Goal: Find specific page/section: Find specific page/section

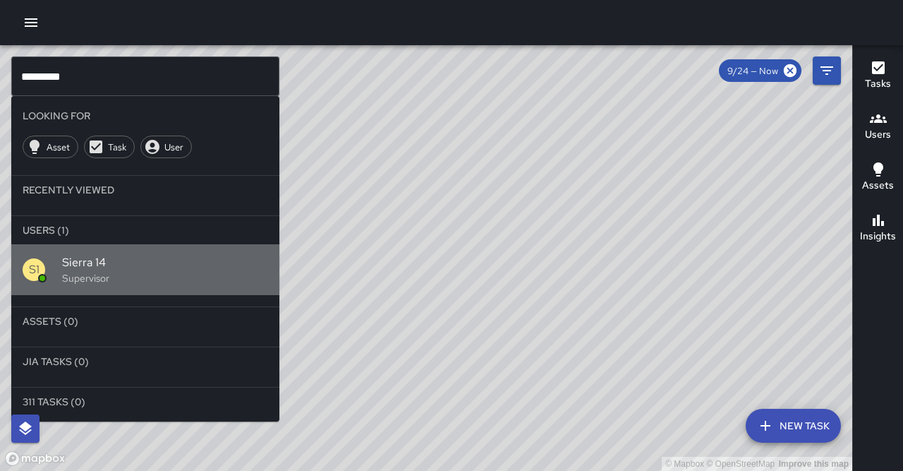
click at [159, 271] on p "Supervisor" at bounding box center [165, 278] width 206 height 14
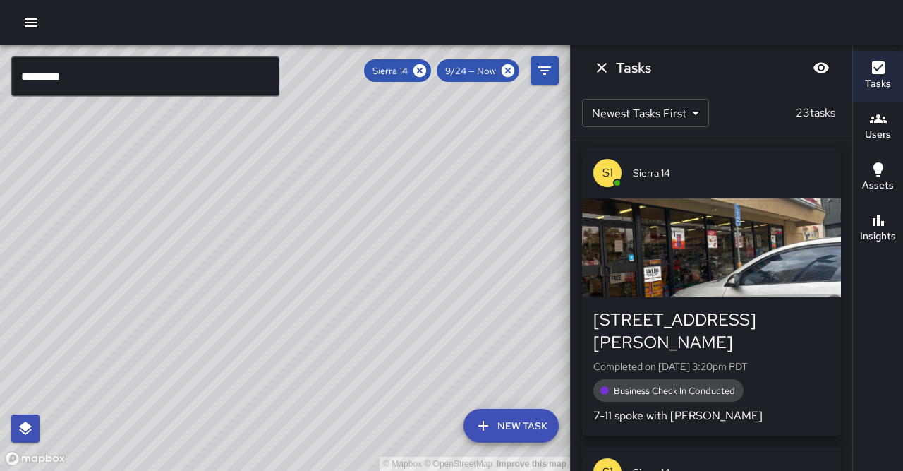
drag, startPoint x: 317, startPoint y: 128, endPoint x: 224, endPoint y: 221, distance: 130.7
click at [224, 221] on div "© Mapbox © OpenStreetMap Improve this map" at bounding box center [285, 257] width 570 height 425
click at [426, 73] on icon at bounding box center [420, 70] width 13 height 13
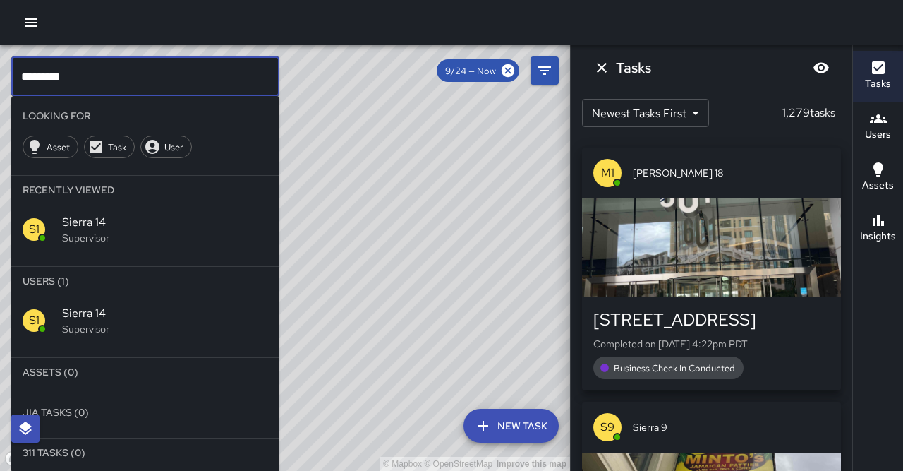
drag, startPoint x: 151, startPoint y: 86, endPoint x: 25, endPoint y: 71, distance: 126.6
click at [25, 71] on input "*********" at bounding box center [145, 76] width 268 height 40
type input "*"
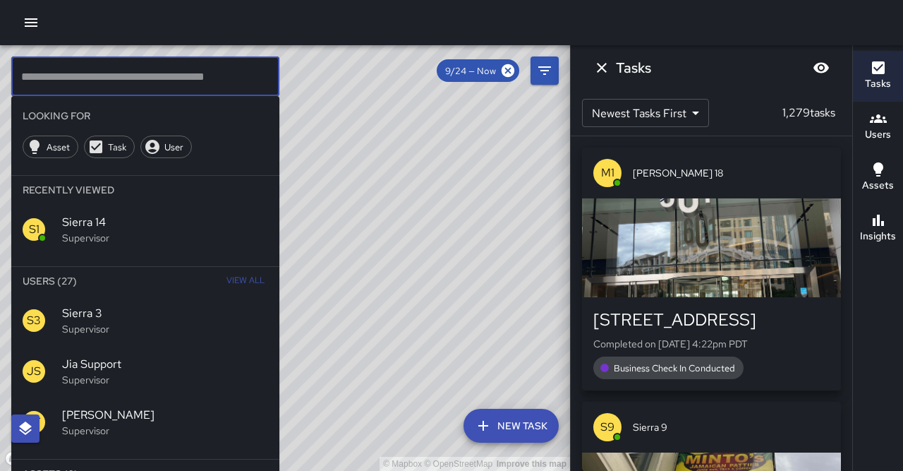
type input "*"
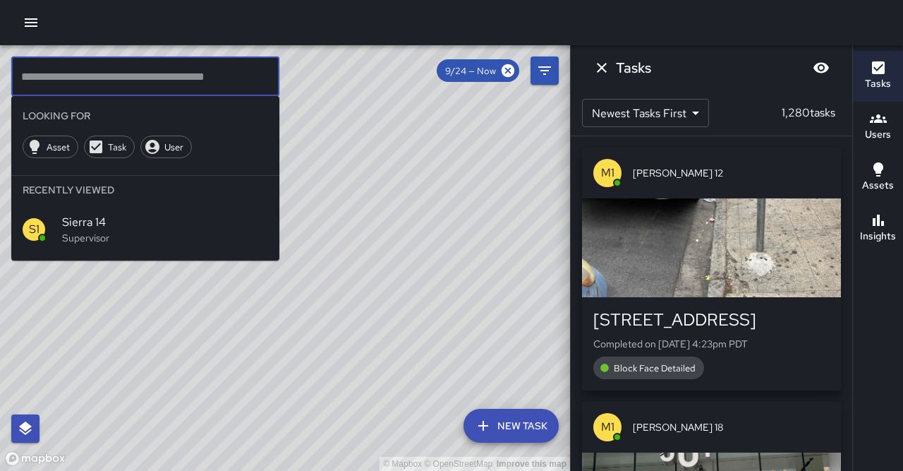
click at [66, 63] on input "text" at bounding box center [145, 76] width 268 height 40
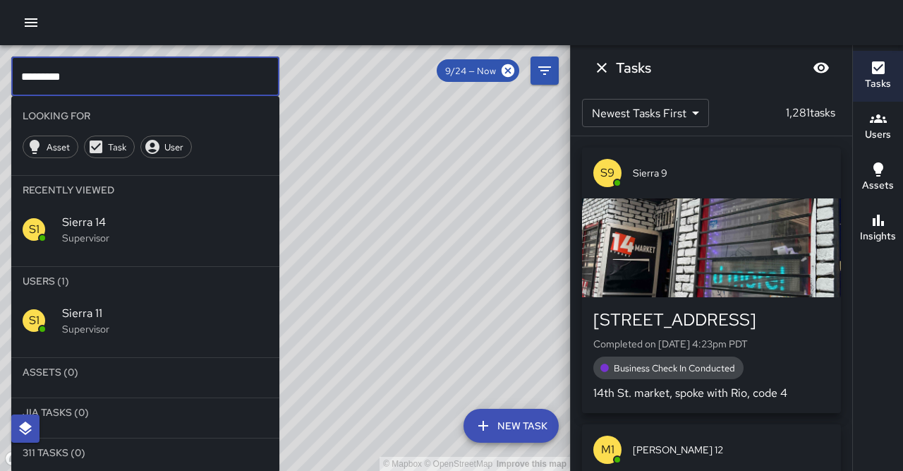
click at [119, 295] on div "S1 Sierra 11 Supervisor" at bounding box center [145, 320] width 268 height 51
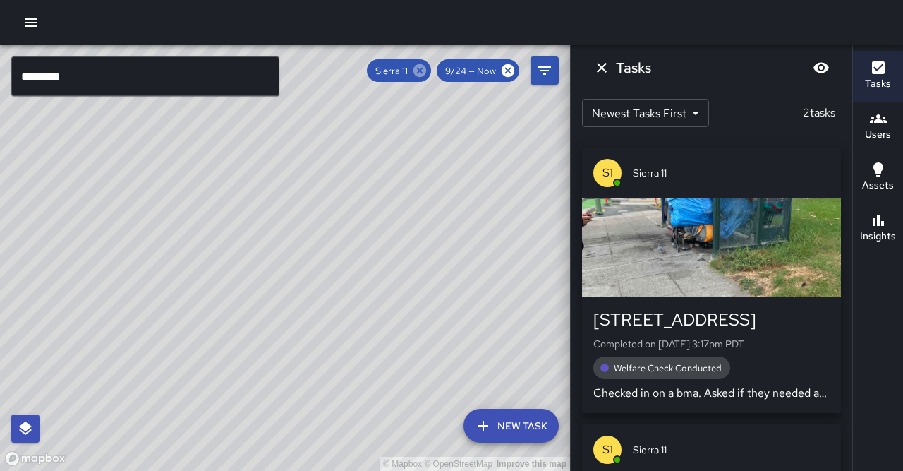
click at [426, 71] on icon at bounding box center [420, 70] width 13 height 13
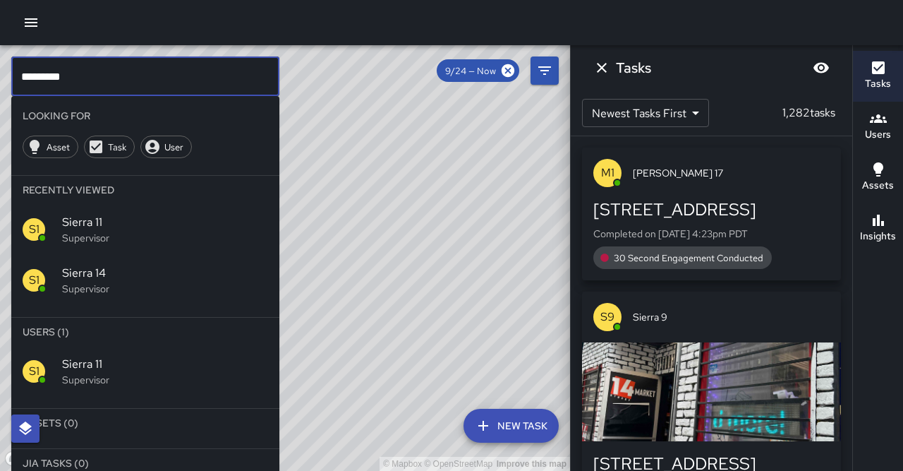
click at [154, 68] on input "*********" at bounding box center [145, 76] width 268 height 40
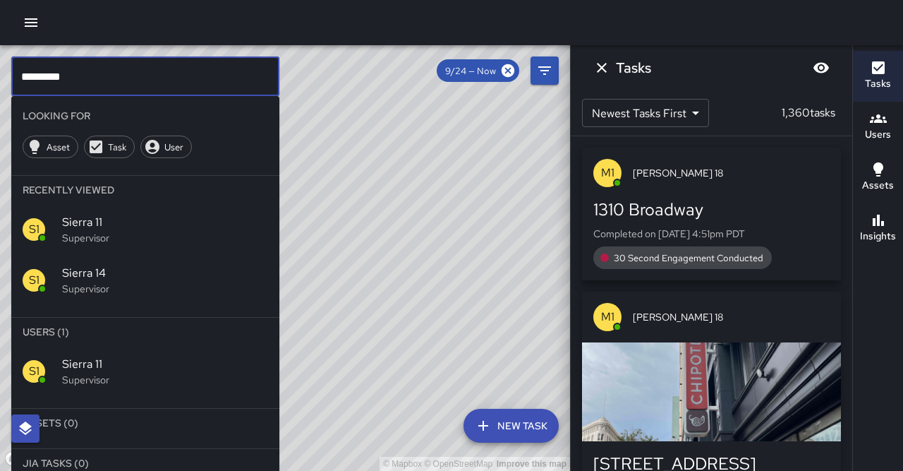
click at [71, 86] on input "*********" at bounding box center [145, 76] width 268 height 40
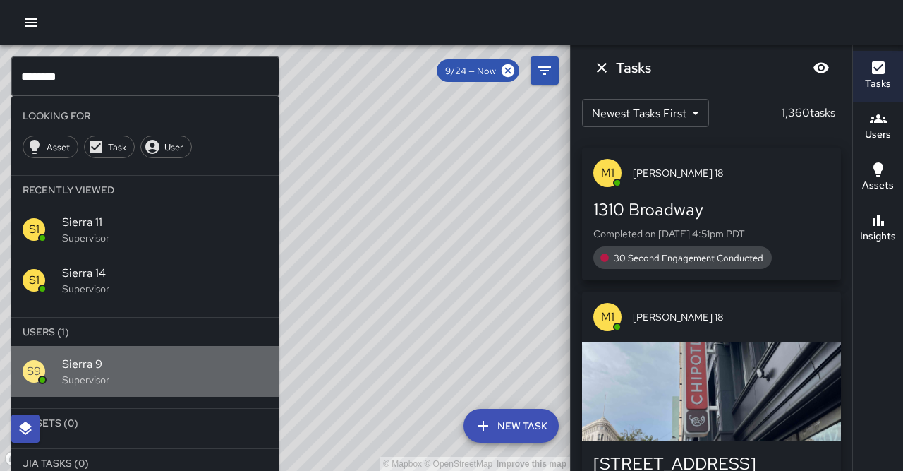
click at [94, 356] on span "Sierra 9" at bounding box center [165, 364] width 206 height 17
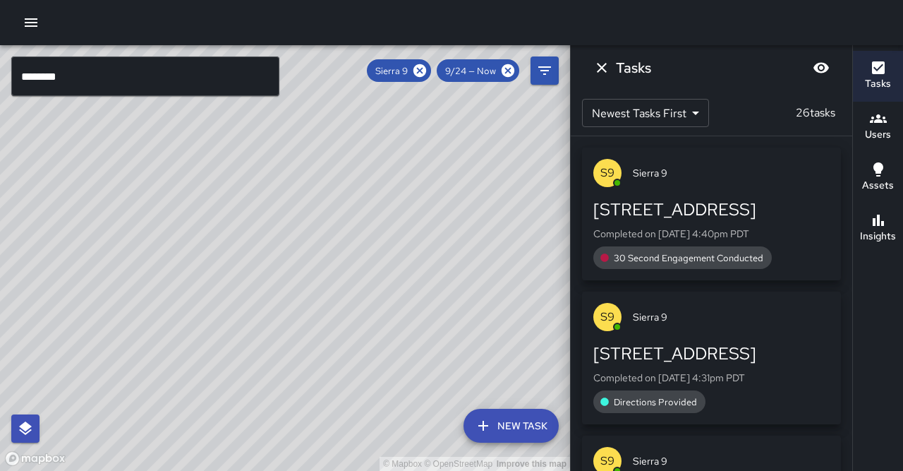
drag, startPoint x: 78, startPoint y: 343, endPoint x: 179, endPoint y: 155, distance: 213.1
click at [178, 154] on div "© Mapbox © OpenStreetMap Improve this map" at bounding box center [285, 257] width 570 height 425
click at [876, 215] on icon "button" at bounding box center [878, 220] width 11 height 11
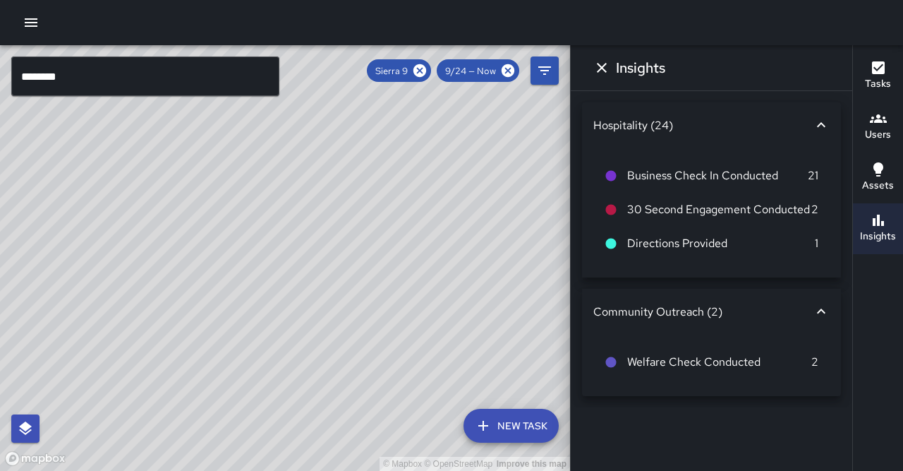
drag, startPoint x: 463, startPoint y: 277, endPoint x: 490, endPoint y: 239, distance: 46.6
click at [490, 239] on div "© Mapbox © OpenStreetMap Improve this map" at bounding box center [285, 257] width 570 height 425
click at [158, 89] on input "********" at bounding box center [145, 76] width 268 height 40
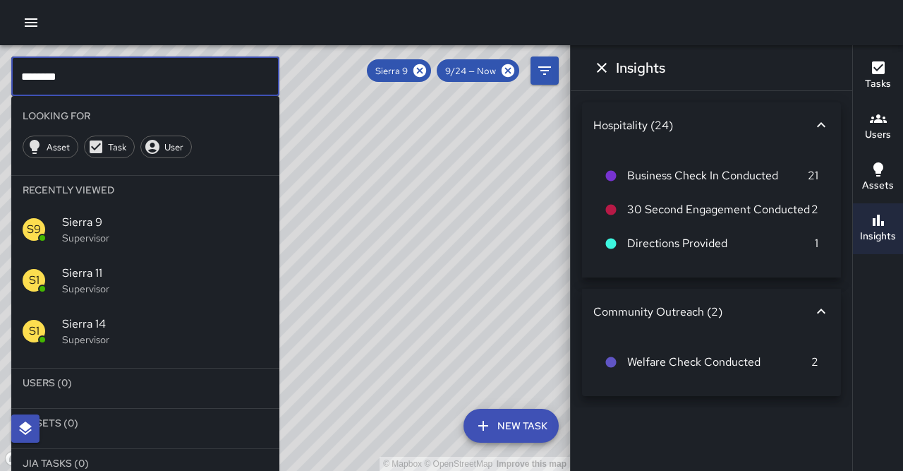
click at [158, 89] on input "********" at bounding box center [145, 76] width 268 height 40
click at [428, 65] on icon at bounding box center [420, 71] width 16 height 16
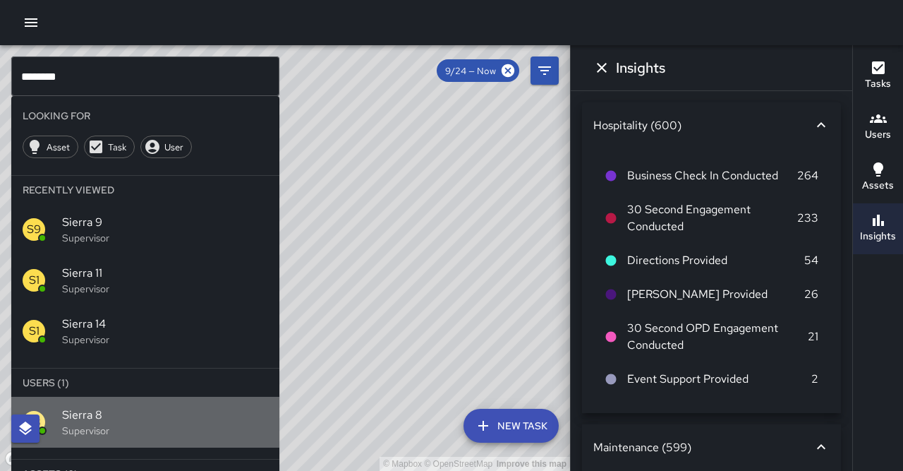
click at [87, 423] on p "Supervisor" at bounding box center [165, 430] width 206 height 14
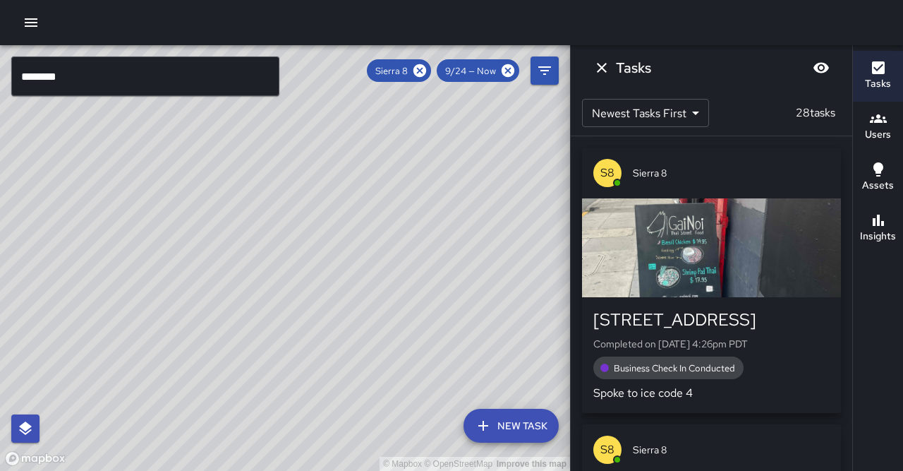
drag, startPoint x: 367, startPoint y: 237, endPoint x: 270, endPoint y: 376, distance: 169.3
click at [270, 376] on div "© Mapbox © OpenStreetMap Improve this map" at bounding box center [285, 257] width 570 height 425
drag, startPoint x: 216, startPoint y: 318, endPoint x: 243, endPoint y: 312, distance: 27.4
click at [243, 312] on div "© Mapbox © OpenStreetMap Improve this map" at bounding box center [285, 257] width 570 height 425
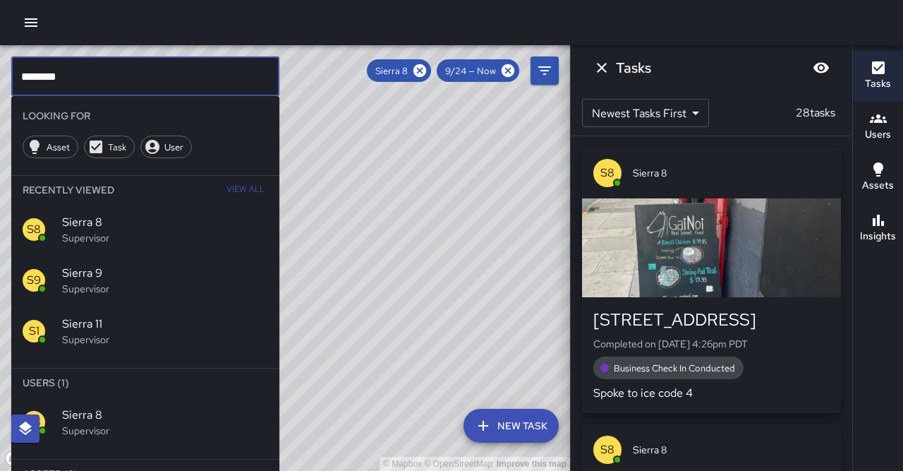
click at [102, 61] on input "********" at bounding box center [145, 76] width 268 height 40
click at [100, 64] on input "********" at bounding box center [145, 76] width 268 height 40
click at [97, 69] on input "********" at bounding box center [145, 76] width 268 height 40
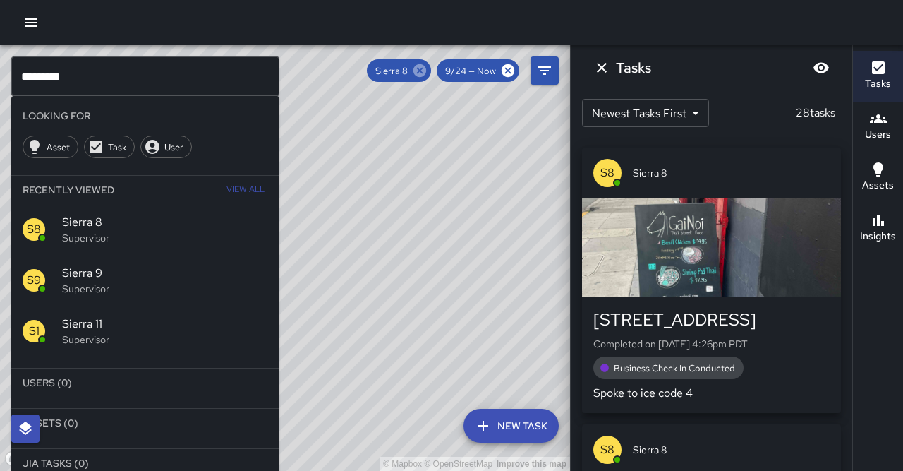
click at [426, 72] on icon at bounding box center [420, 70] width 13 height 13
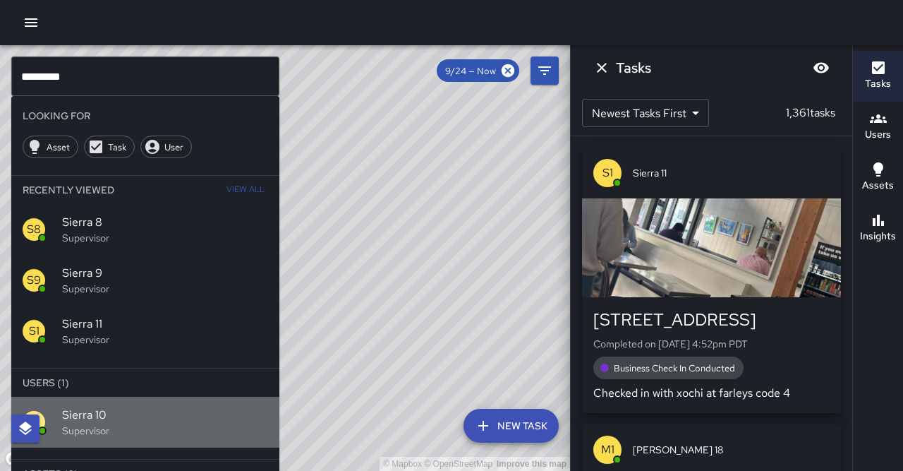
click at [119, 423] on p "Supervisor" at bounding box center [165, 430] width 206 height 14
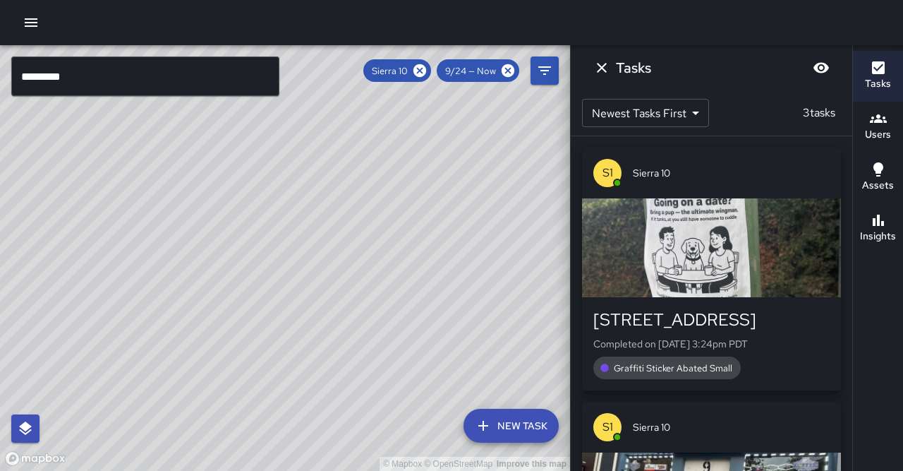
drag, startPoint x: 366, startPoint y: 79, endPoint x: 358, endPoint y: 97, distance: 19.3
click at [366, 79] on div "© Mapbox © OpenStreetMap Improve this map" at bounding box center [285, 257] width 570 height 425
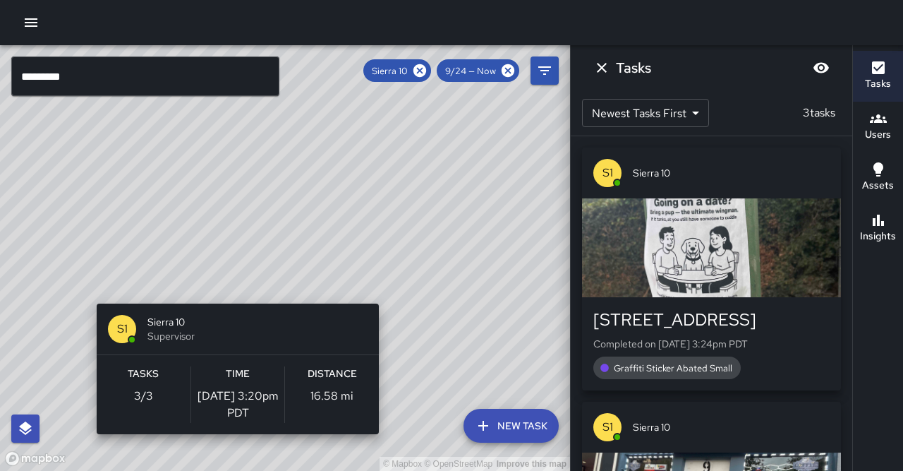
drag, startPoint x: 356, startPoint y: 100, endPoint x: 230, endPoint y: 298, distance: 234.1
click at [230, 298] on div "© Mapbox © OpenStreetMap Improve this map S1 Sierra 10 Supervisor Tasks 3 / 3 T…" at bounding box center [285, 257] width 570 height 425
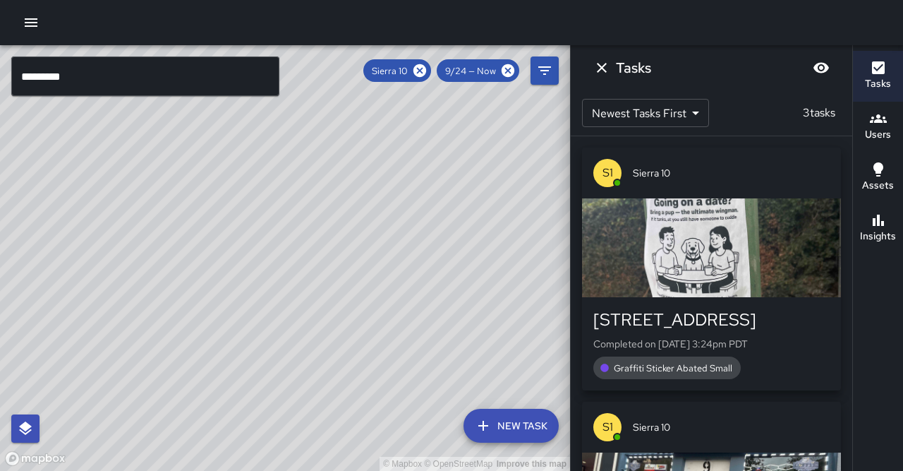
drag, startPoint x: 272, startPoint y: 215, endPoint x: 293, endPoint y: 183, distance: 37.8
click at [293, 183] on div "© Mapbox © OpenStreetMap Improve this map" at bounding box center [285, 257] width 570 height 425
click at [426, 71] on icon at bounding box center [420, 70] width 13 height 13
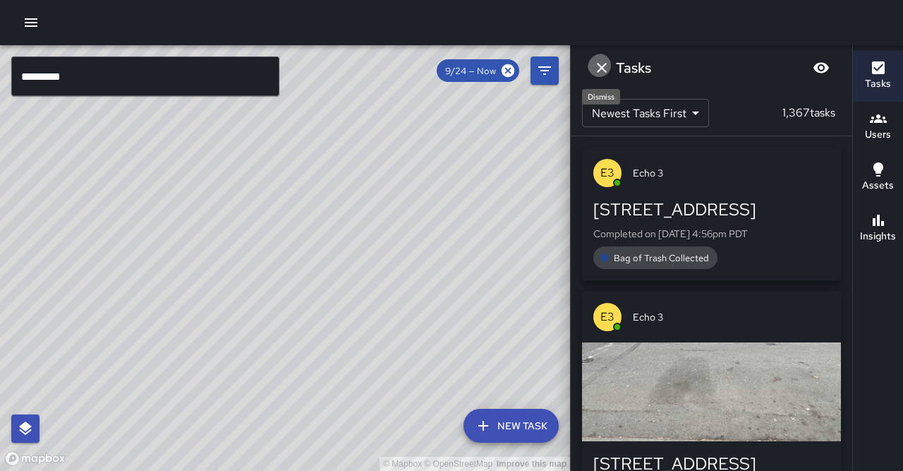
click at [599, 69] on icon "Dismiss" at bounding box center [601, 67] width 17 height 17
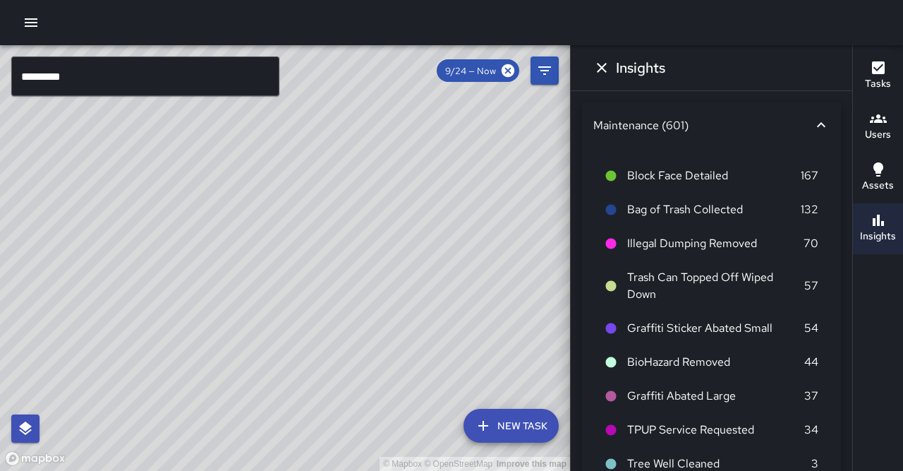
drag, startPoint x: 334, startPoint y: 191, endPoint x: 360, endPoint y: 164, distance: 37.4
click at [360, 164] on div "© Mapbox © OpenStreetMap Improve this map" at bounding box center [285, 257] width 570 height 425
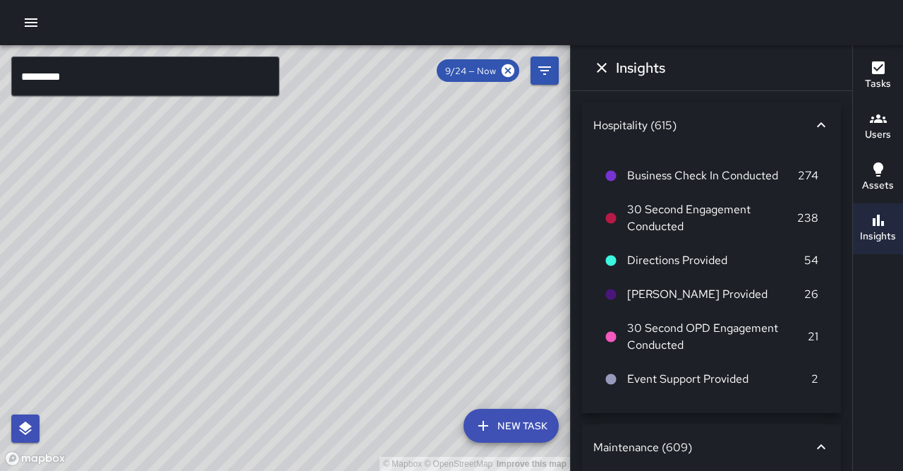
click at [195, 95] on div "© Mapbox © OpenStreetMap Improve this map" at bounding box center [285, 257] width 570 height 425
click at [200, 84] on input "*********" at bounding box center [145, 76] width 268 height 40
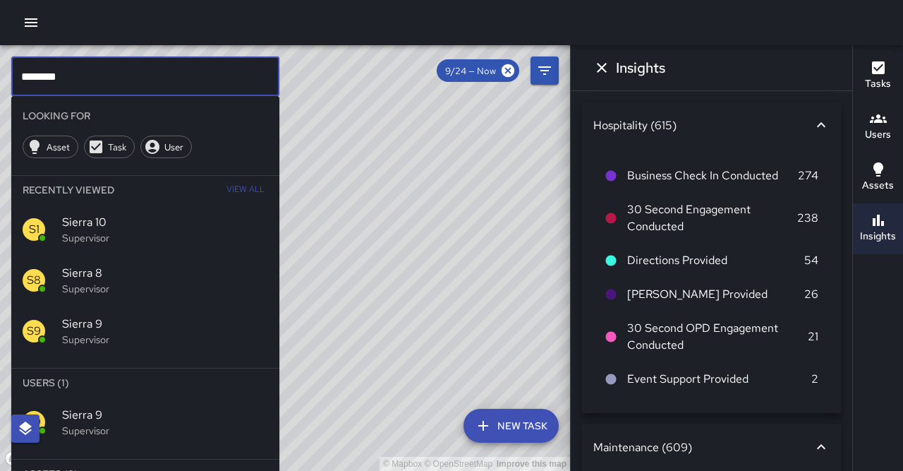
type input "********"
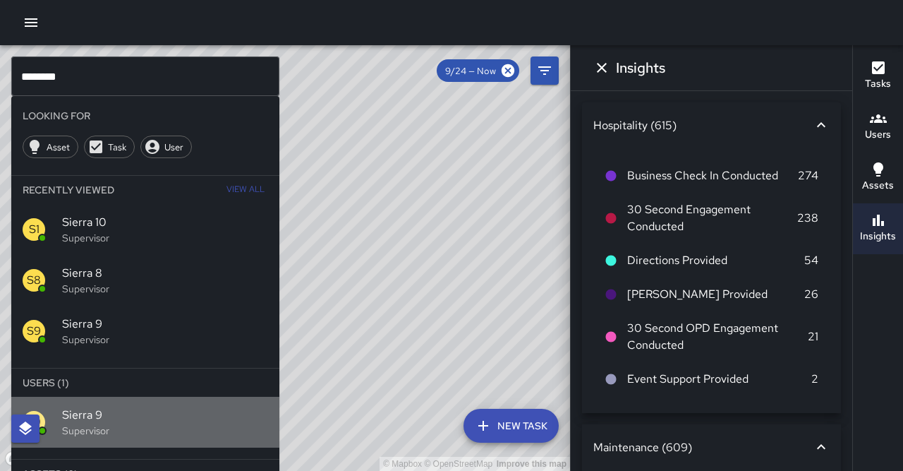
click at [175, 423] on p "Supervisor" at bounding box center [165, 430] width 206 height 14
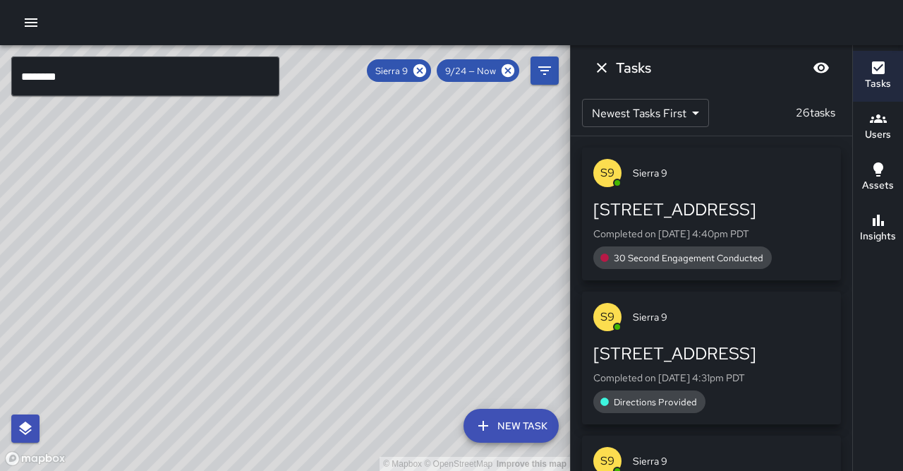
drag, startPoint x: 174, startPoint y: 367, endPoint x: 265, endPoint y: 154, distance: 231.7
click at [263, 145] on div "© Mapbox © OpenStreetMap Improve this map" at bounding box center [285, 257] width 570 height 425
click at [275, 284] on div "© Mapbox © OpenStreetMap Improve this map" at bounding box center [285, 257] width 570 height 425
drag, startPoint x: 157, startPoint y: 346, endPoint x: 220, endPoint y: 299, distance: 78.2
click at [220, 299] on div "© Mapbox © OpenStreetMap Improve this map" at bounding box center [285, 257] width 570 height 425
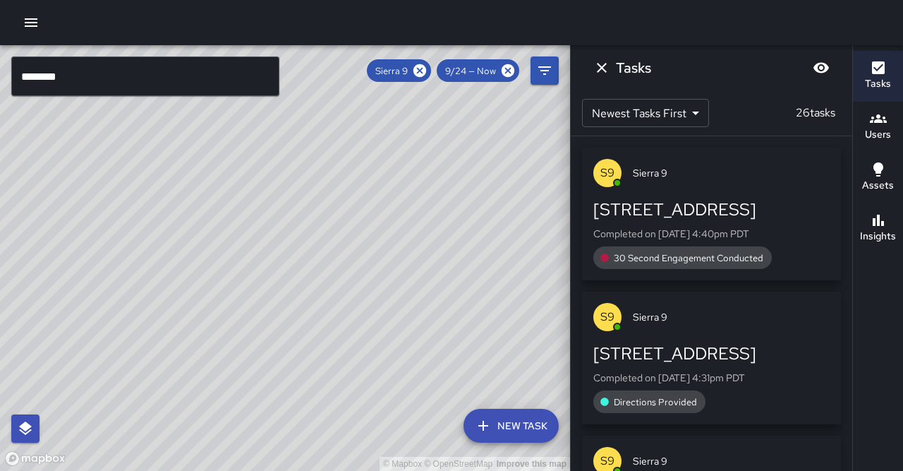
click at [315, 267] on div "© Mapbox © OpenStreetMap Improve this map" at bounding box center [285, 257] width 570 height 425
